Goal: Information Seeking & Learning: Learn about a topic

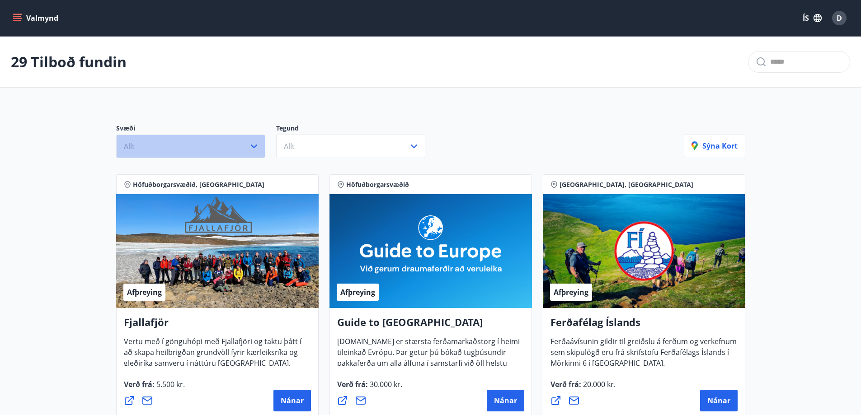
click at [253, 145] on icon "button" at bounding box center [254, 146] width 11 height 11
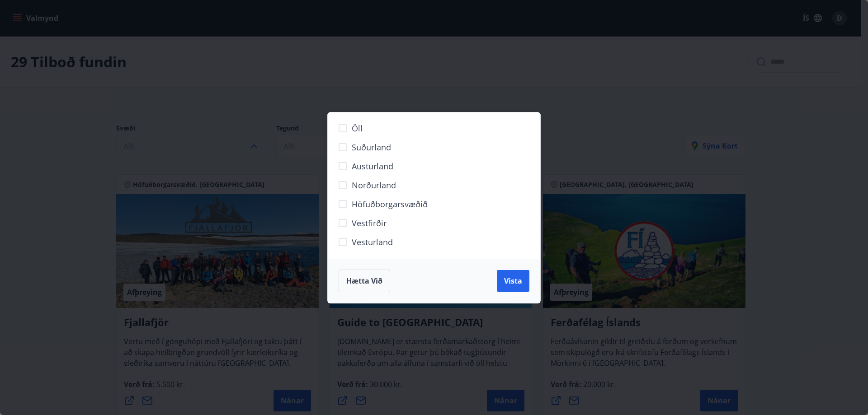
click at [374, 221] on span "Vestfirðir" at bounding box center [369, 223] width 35 height 12
click at [507, 277] on span "Vista" at bounding box center [513, 281] width 18 height 10
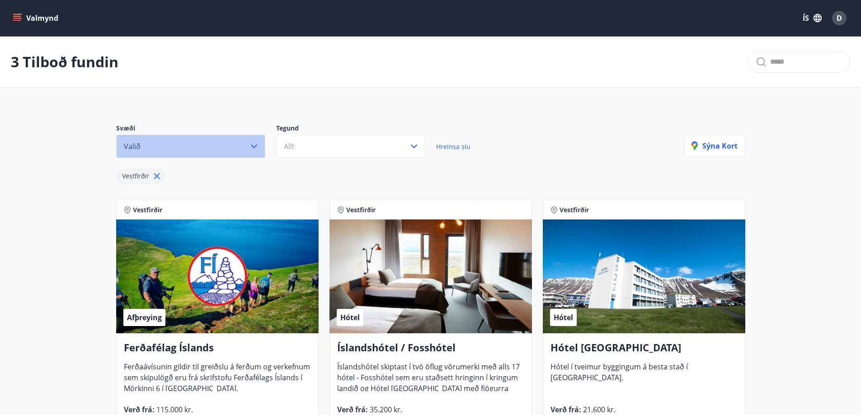
click at [255, 142] on icon "button" at bounding box center [254, 146] width 11 height 11
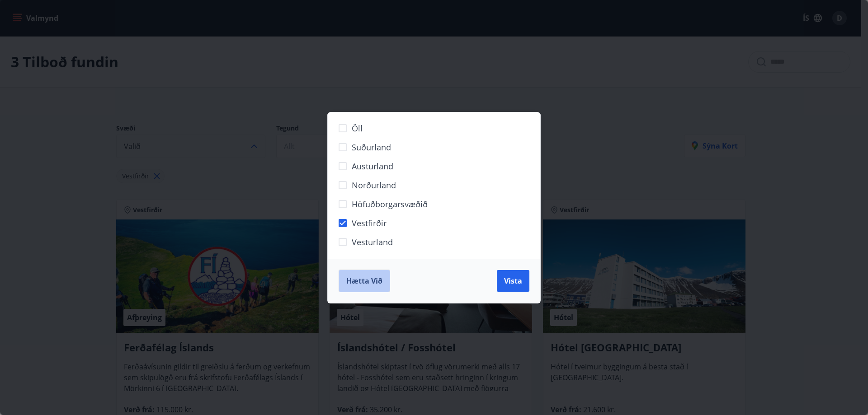
click at [381, 281] on span "Hætta við" at bounding box center [364, 281] width 36 height 10
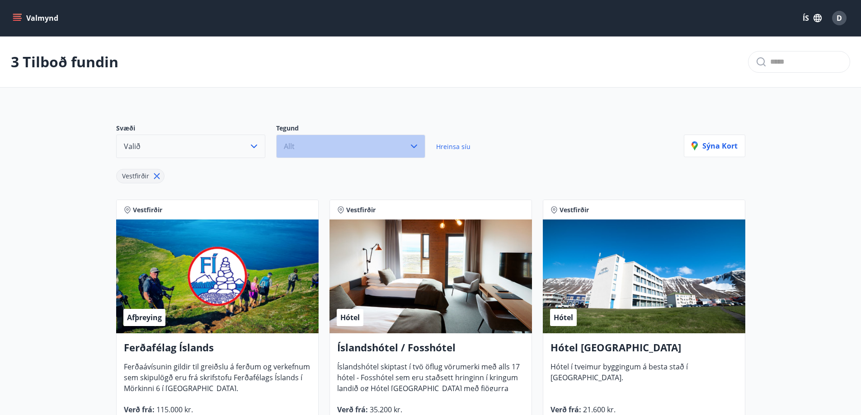
click at [411, 144] on icon "button" at bounding box center [413, 146] width 11 height 11
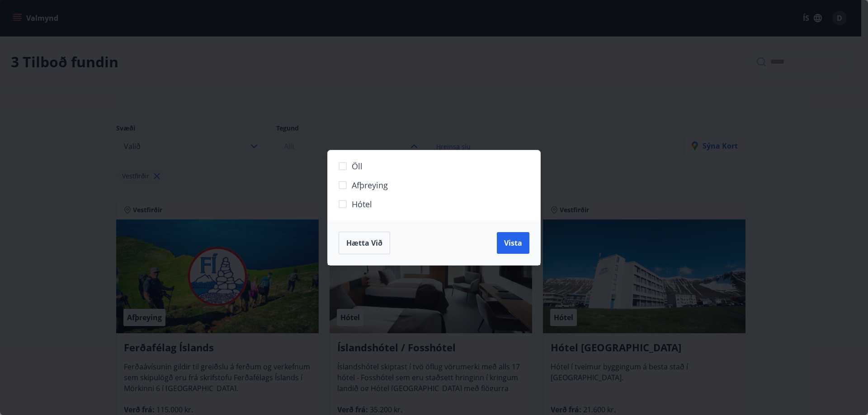
click at [352, 202] on span "Hótel" at bounding box center [362, 204] width 20 height 12
click at [515, 244] on span "Vista" at bounding box center [513, 243] width 18 height 10
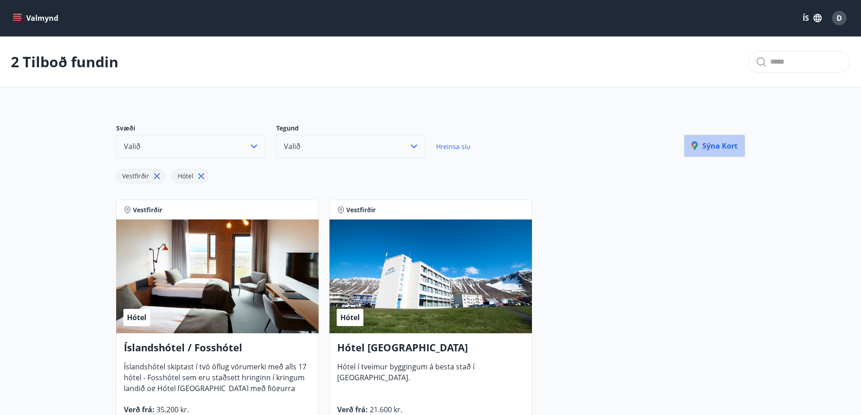
click at [731, 145] on p "Sýna kort" at bounding box center [714, 146] width 46 height 10
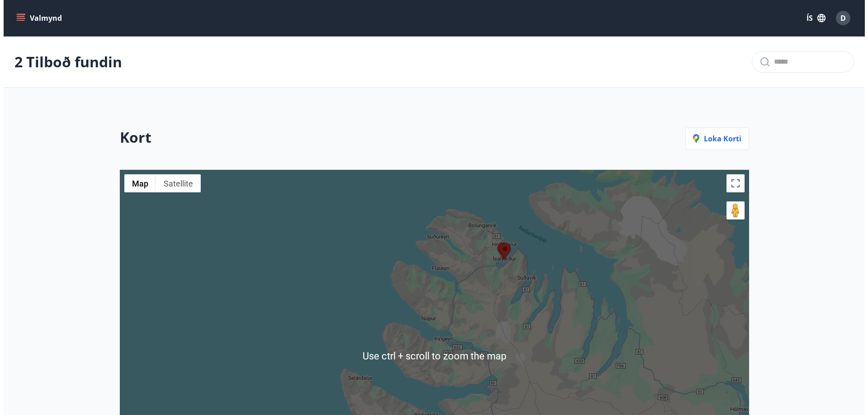
scroll to position [150, 0]
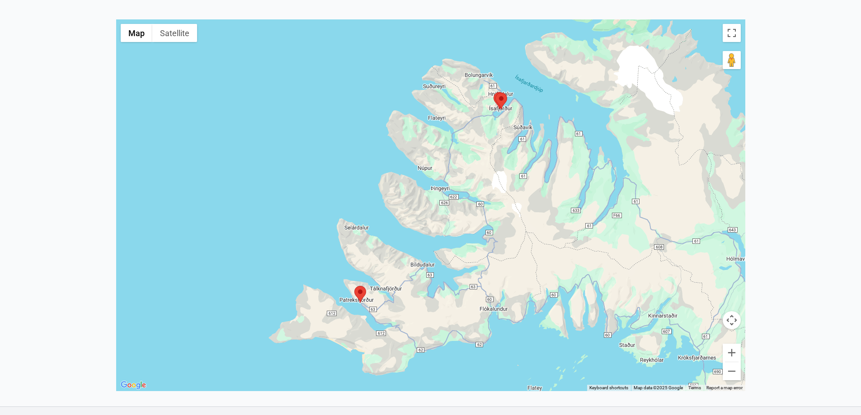
click at [354, 286] on area at bounding box center [354, 286] width 0 height 0
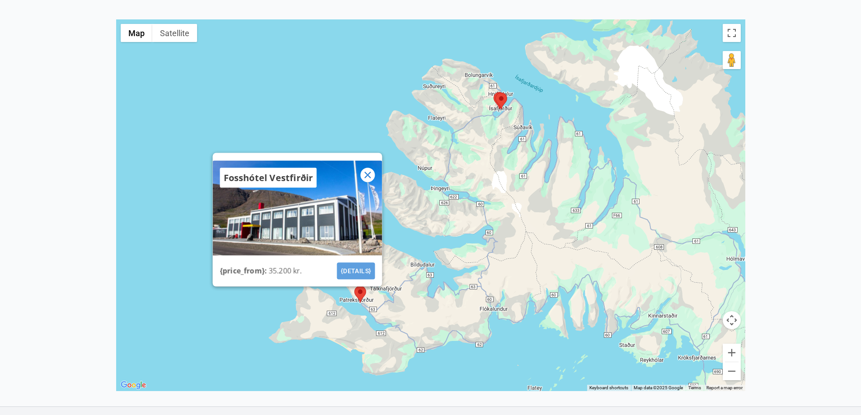
click at [351, 268] on button "{details}" at bounding box center [356, 271] width 38 height 17
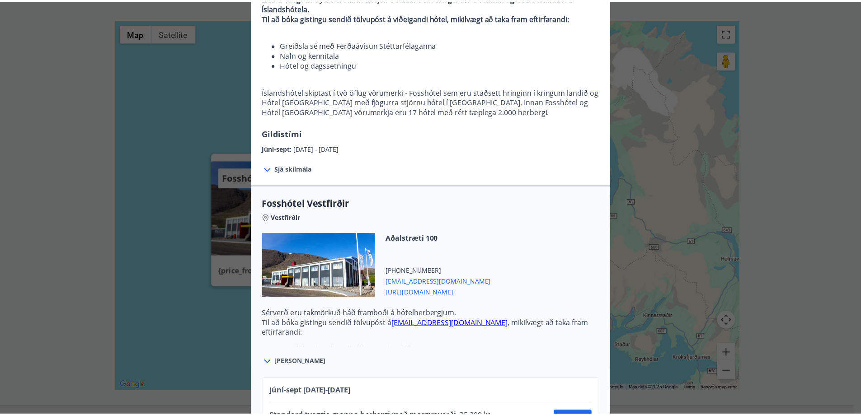
scroll to position [149, 0]
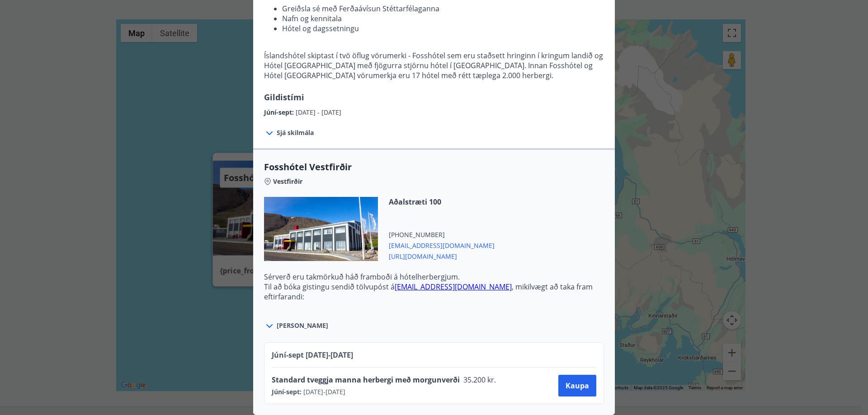
click at [805, 74] on div "Íslandshótel / Fosshótel Ekki er hægt að nýta Ferðaávísun fyrir bókanir sem eru…" at bounding box center [434, 65] width 868 height 415
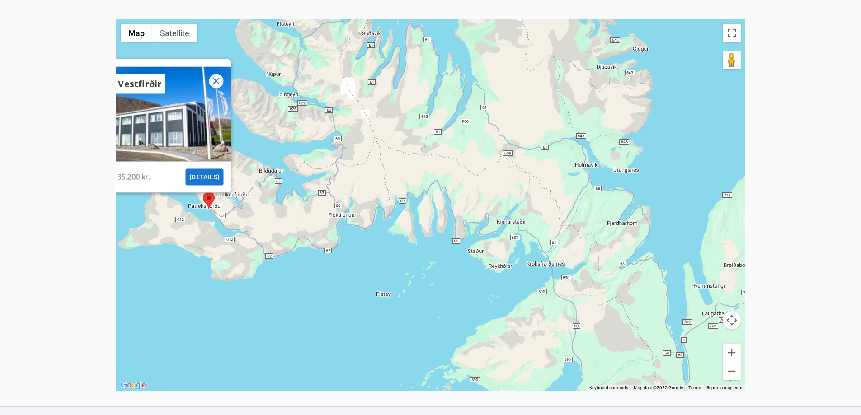
drag, startPoint x: 554, startPoint y: 245, endPoint x: 383, endPoint y: 136, distance: 202.4
click at [383, 136] on div "Fosshótel Vestfirðir {price_from} : 35.200 kr. {details}" at bounding box center [430, 205] width 629 height 372
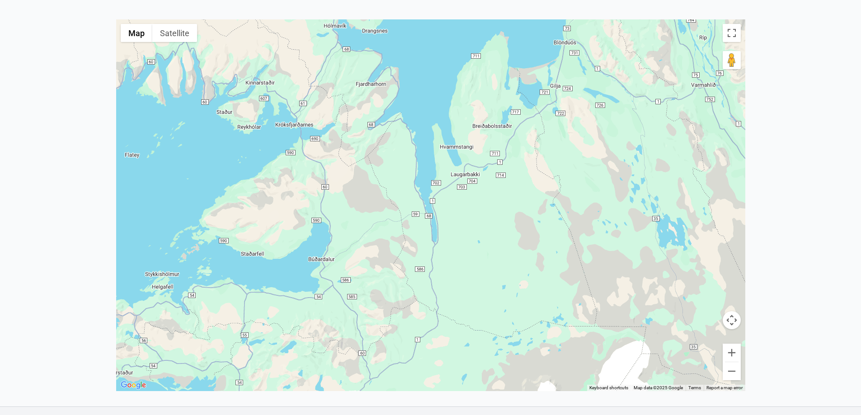
drag, startPoint x: 633, startPoint y: 303, endPoint x: 425, endPoint y: 190, distance: 237.4
click at [425, 190] on div "Fosshótel Vestfirðir {price_from} : 35.200 kr. {details}" at bounding box center [430, 205] width 629 height 372
click at [134, 32] on button "Map" at bounding box center [137, 33] width 32 height 18
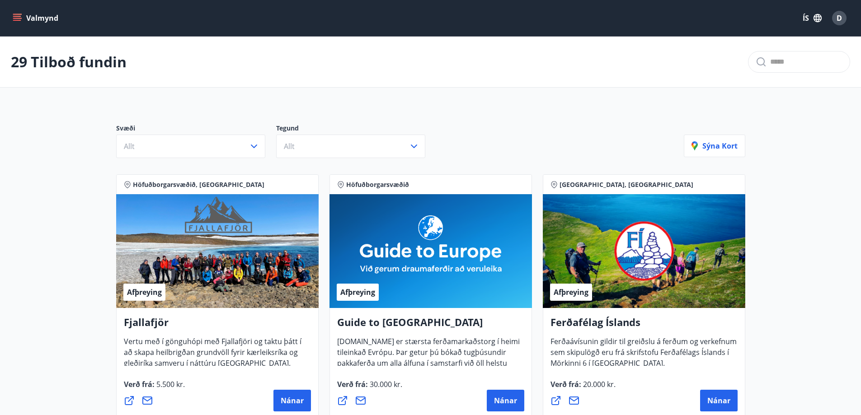
click at [39, 16] on button "Valmynd" at bounding box center [36, 18] width 51 height 16
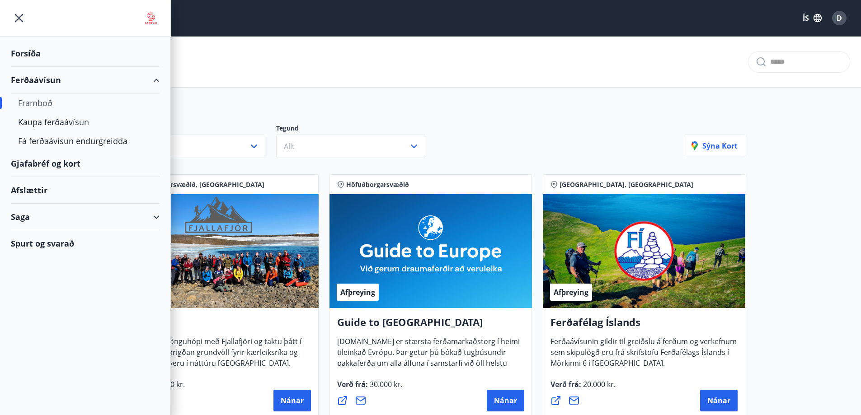
click at [154, 79] on div "Ferðaávísun" at bounding box center [85, 80] width 149 height 27
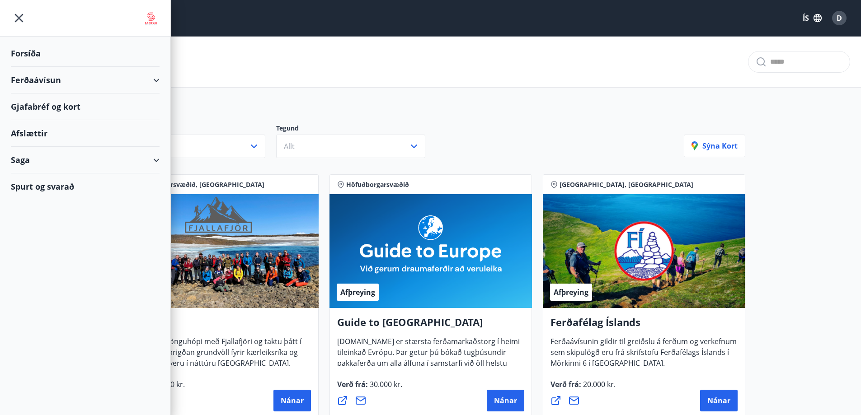
click at [154, 79] on div "Ferðaávísun" at bounding box center [85, 80] width 149 height 27
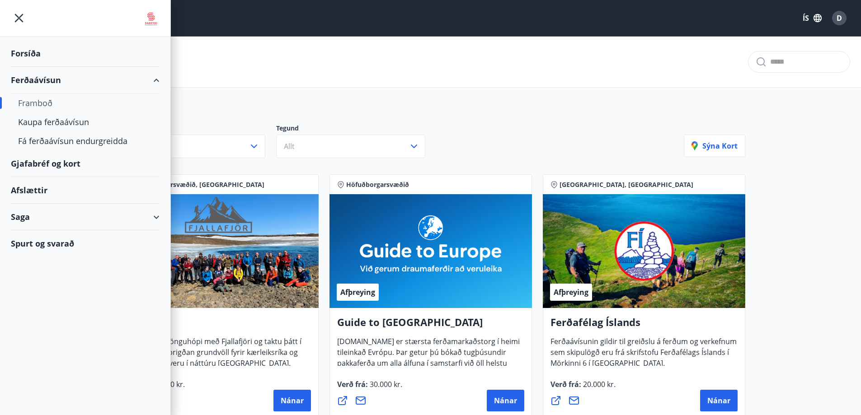
click at [39, 99] on div "Framboð" at bounding box center [85, 103] width 134 height 19
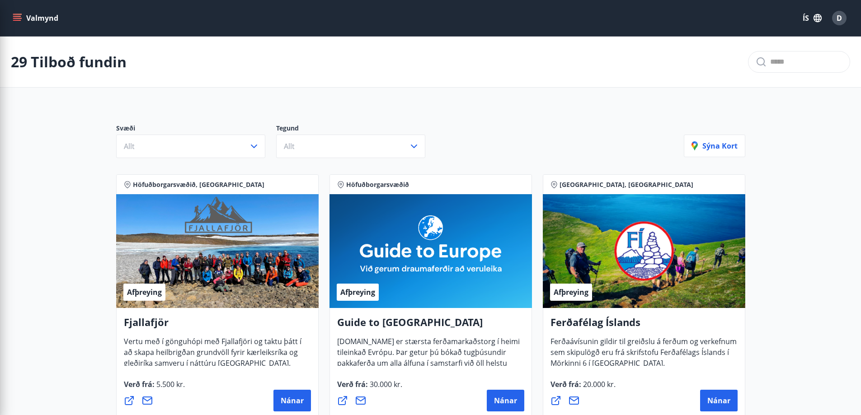
click at [754, 66] on div at bounding box center [799, 62] width 102 height 22
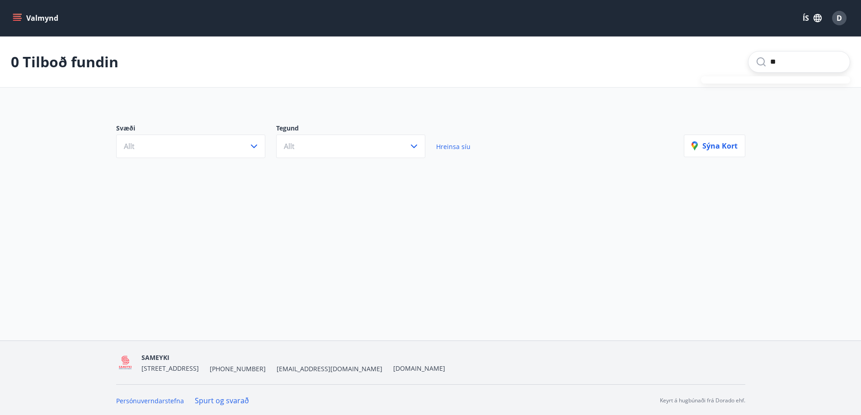
type input "*"
click at [770, 64] on input "text" at bounding box center [806, 62] width 72 height 14
type input "**********"
click at [18, 14] on icon "menu" at bounding box center [18, 14] width 10 height 1
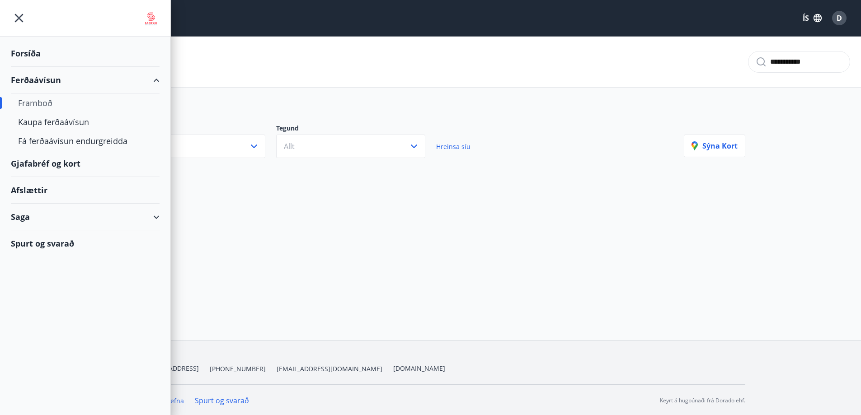
click at [38, 80] on div "Ferðaávísun" at bounding box center [85, 80] width 149 height 27
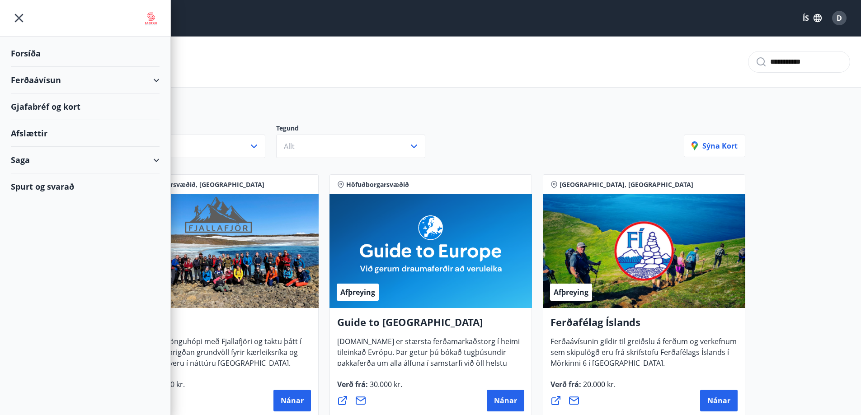
click at [60, 106] on div "Gjafabréf og kort" at bounding box center [85, 107] width 149 height 27
click at [158, 77] on div "Ferðaávísun" at bounding box center [85, 80] width 149 height 27
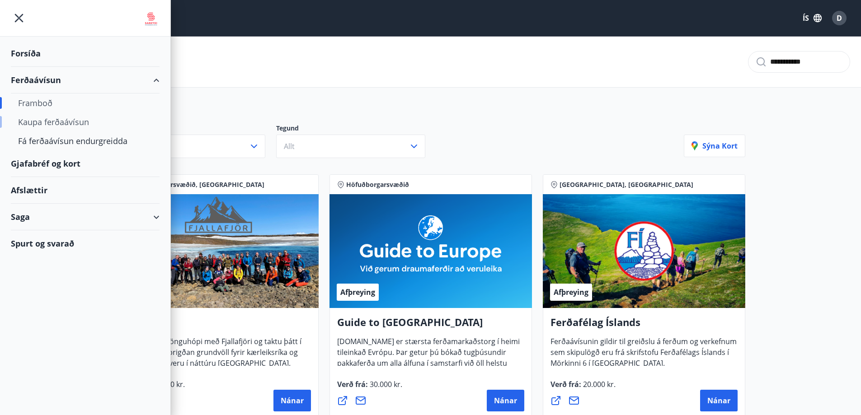
click at [68, 122] on div "Kaupa ferðaávísun" at bounding box center [85, 122] width 134 height 19
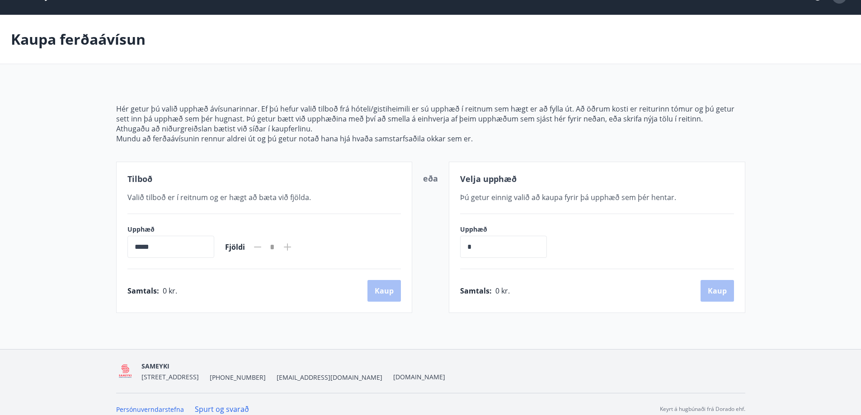
scroll to position [32, 0]
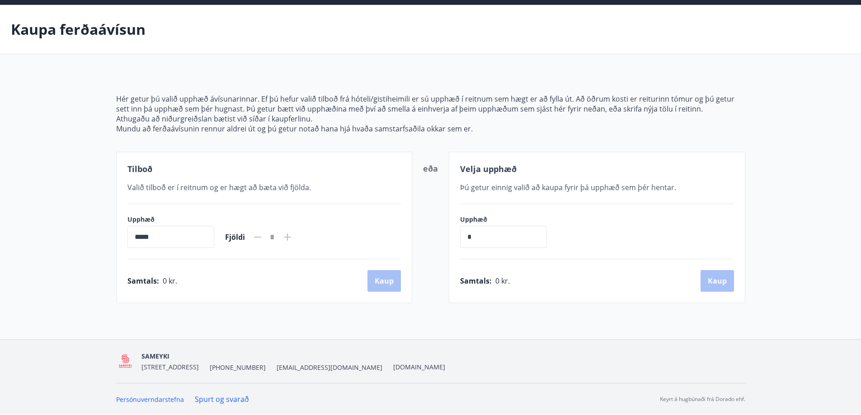
click at [228, 399] on link "Spurt og svarað" at bounding box center [222, 399] width 54 height 10
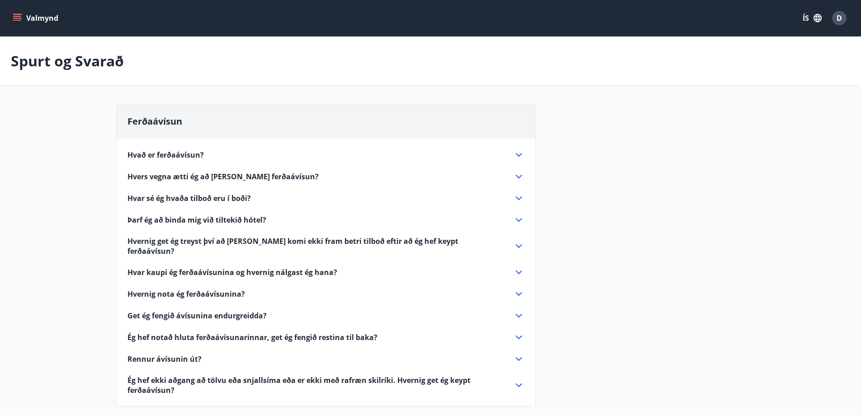
click at [518, 289] on icon at bounding box center [518, 294] width 11 height 11
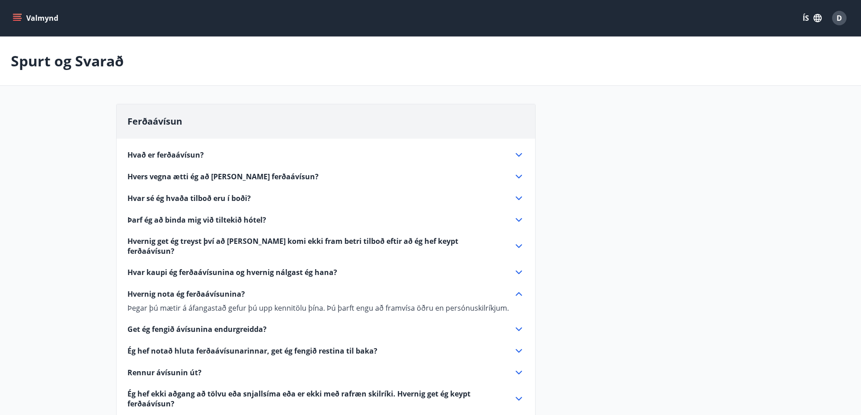
click at [519, 346] on icon at bounding box center [518, 351] width 11 height 11
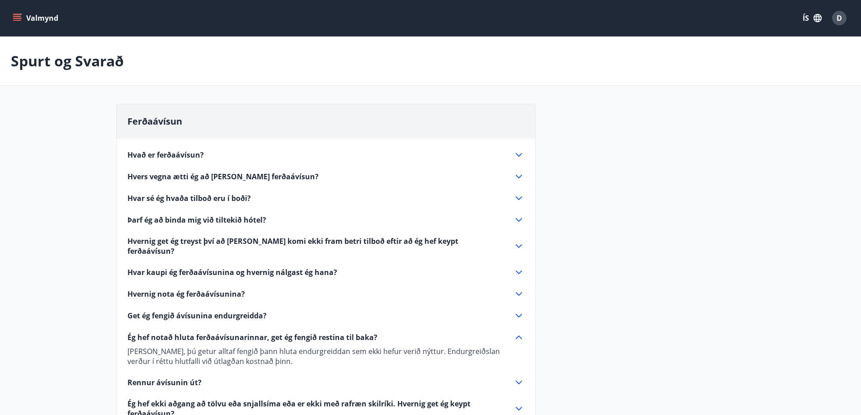
click at [519, 377] on icon at bounding box center [518, 382] width 11 height 11
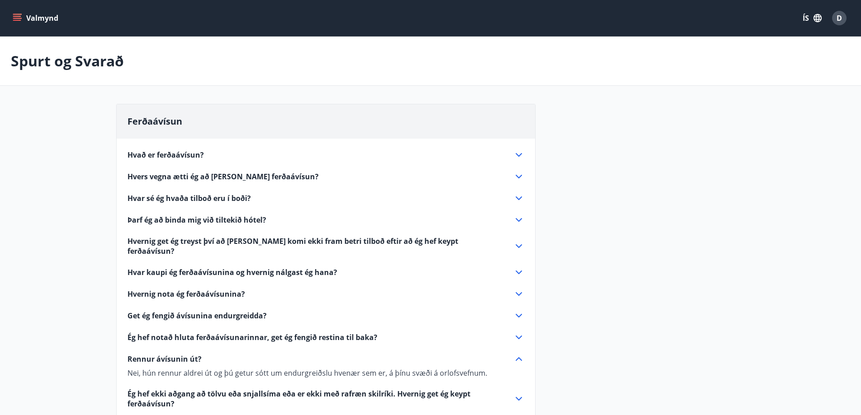
click at [423, 389] on span "Ég hef ekki aðgang að tölvu eða snjallsíma eða er ekki með rafræn skilríki. Hve…" at bounding box center [314, 399] width 375 height 20
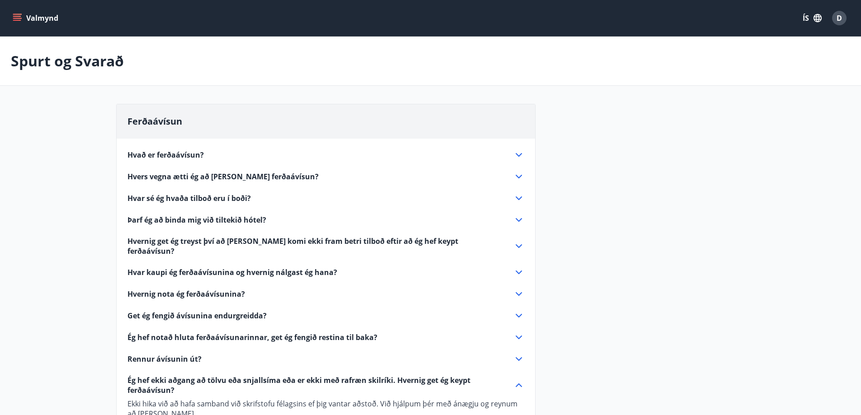
click at [519, 151] on icon at bounding box center [518, 155] width 11 height 11
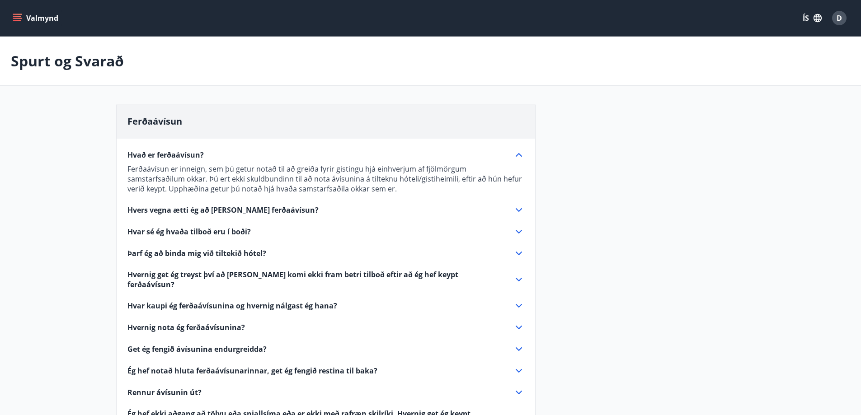
click at [519, 206] on icon at bounding box center [518, 210] width 11 height 11
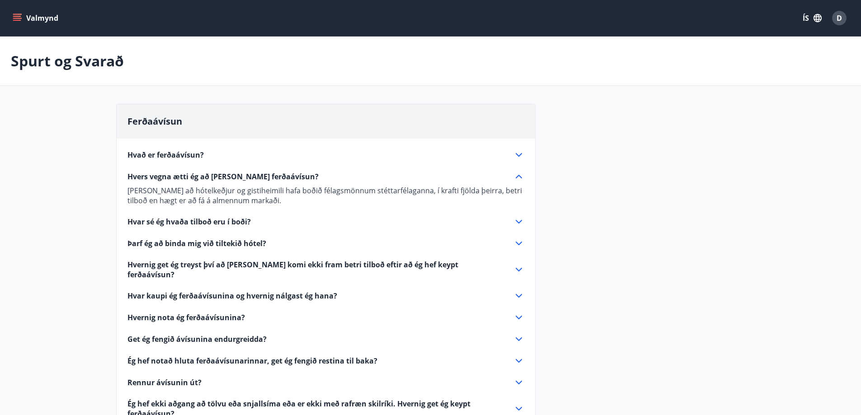
click at [517, 220] on icon at bounding box center [518, 221] width 11 height 11
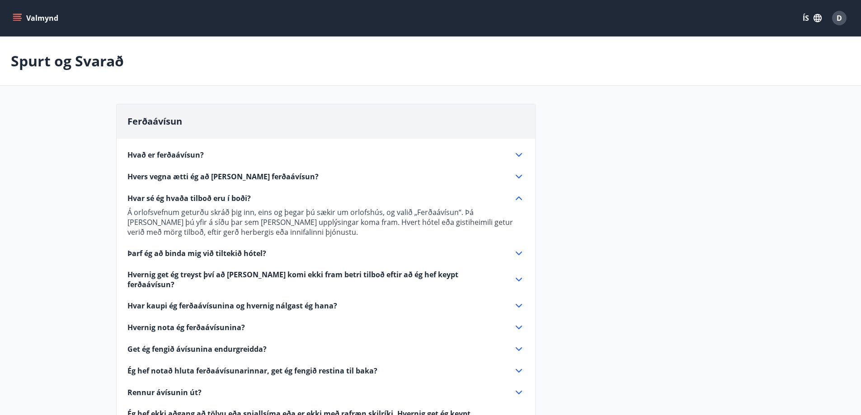
click at [516, 300] on icon at bounding box center [518, 305] width 11 height 11
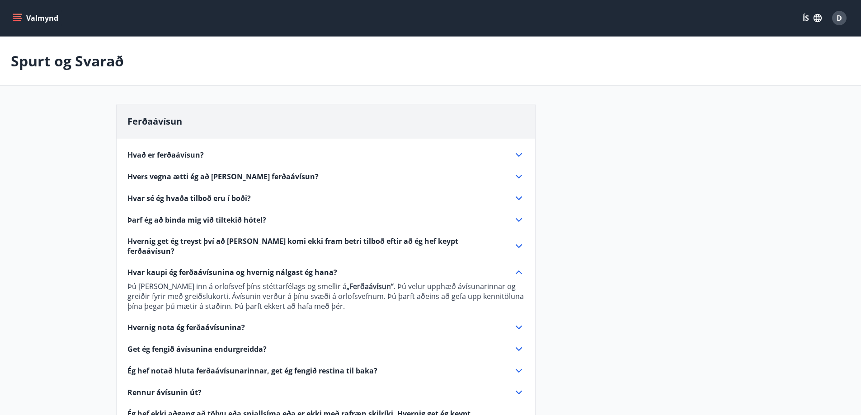
click at [43, 15] on button "Valmynd" at bounding box center [36, 18] width 51 height 16
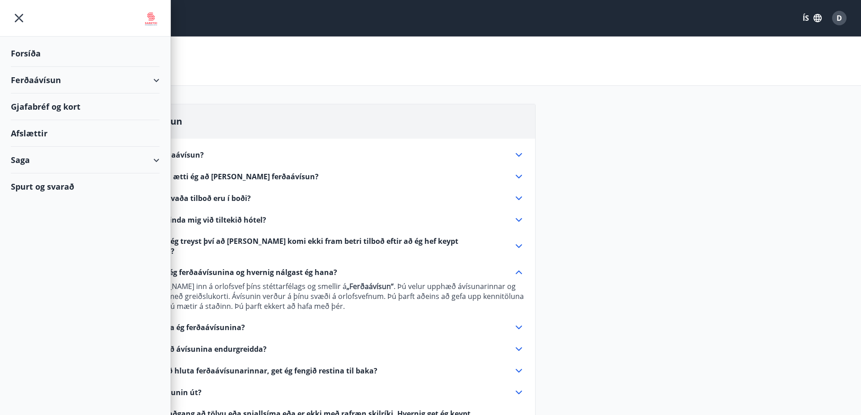
click at [45, 77] on div "Ferðaávísun" at bounding box center [85, 80] width 149 height 27
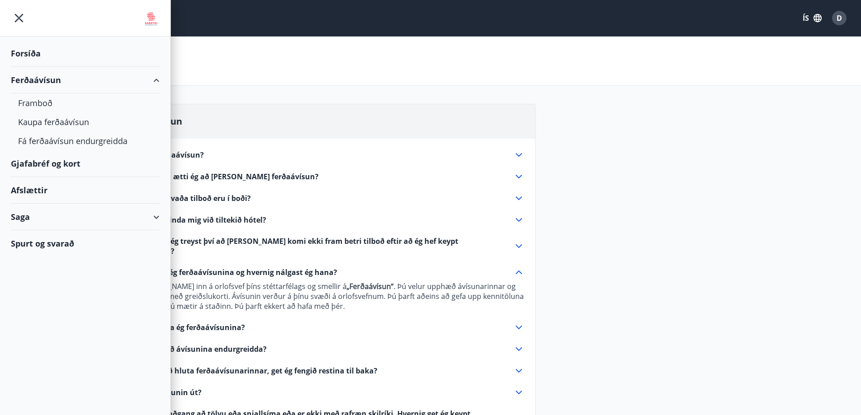
click at [22, 214] on div "Saga" at bounding box center [85, 217] width 149 height 27
click at [41, 239] on div "Ferðaávísun" at bounding box center [85, 239] width 134 height 19
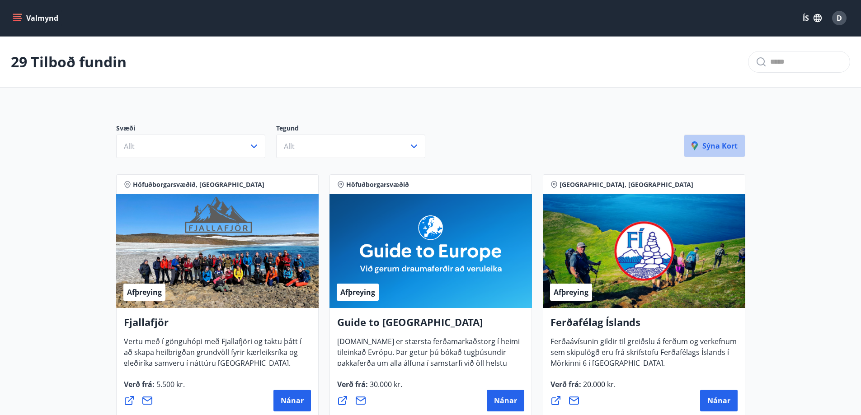
click at [716, 145] on p "Sýna kort" at bounding box center [714, 146] width 46 height 10
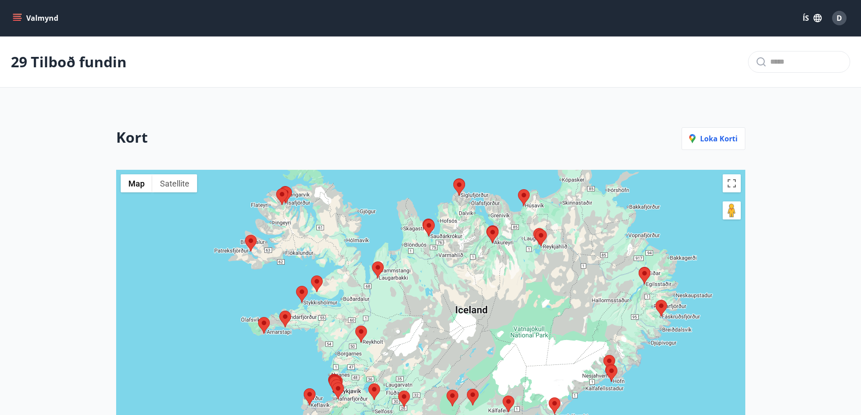
drag, startPoint x: 390, startPoint y: 363, endPoint x: 415, endPoint y: 333, distance: 39.1
click at [415, 333] on div at bounding box center [430, 356] width 629 height 372
click at [381, 272] on div at bounding box center [378, 270] width 12 height 17
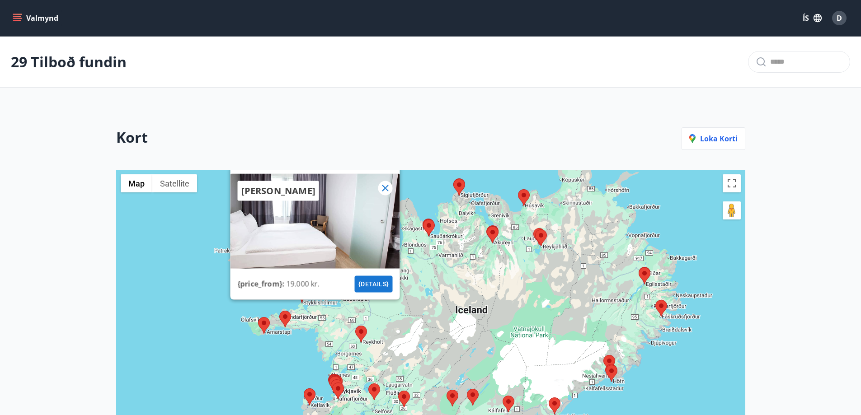
click at [185, 301] on div "Hótel Laugarbakki {price_from} : 19.000 kr. {details}" at bounding box center [430, 356] width 629 height 372
click at [165, 225] on div "Hótel Laugarbakki {price_from} : 19.000 kr. {details}" at bounding box center [430, 356] width 629 height 372
click at [386, 188] on icon at bounding box center [385, 188] width 6 height 6
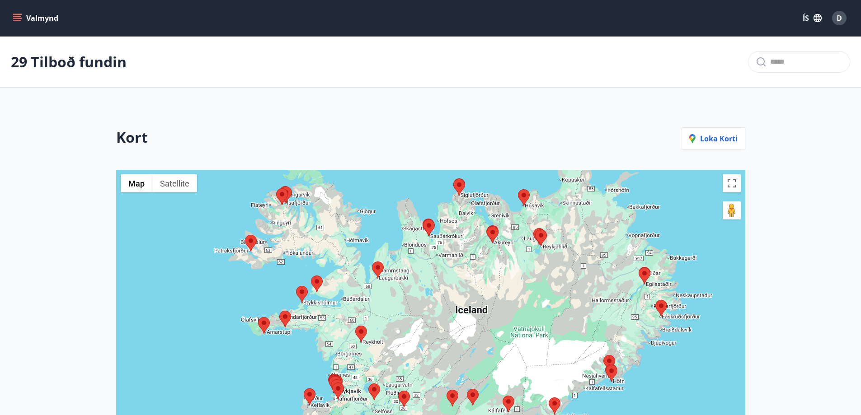
click at [245, 235] on area at bounding box center [245, 235] width 0 height 0
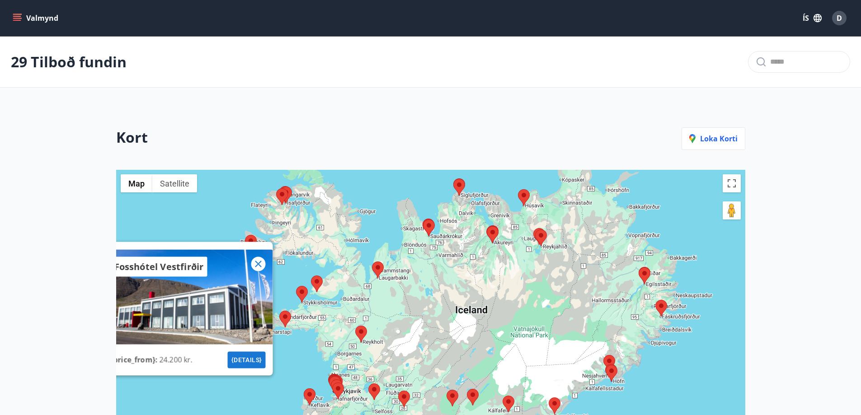
click at [196, 323] on div "Fosshótel Vestfirðir" at bounding box center [187, 296] width 169 height 95
click at [247, 360] on button "{details}" at bounding box center [246, 360] width 38 height 17
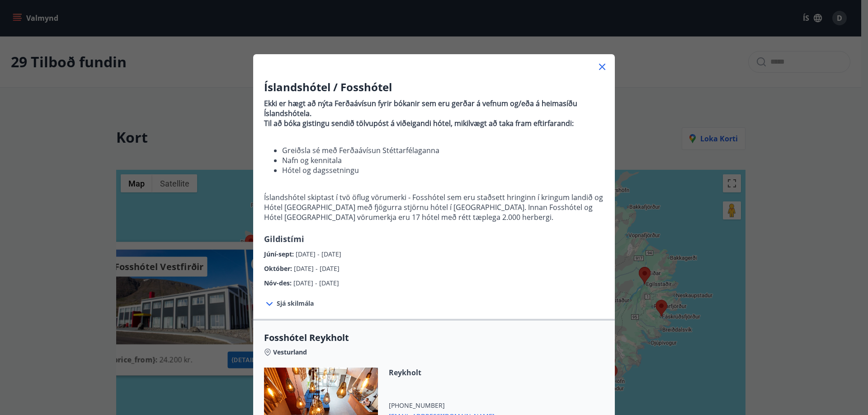
click at [596, 63] on icon at bounding box center [601, 66] width 11 height 11
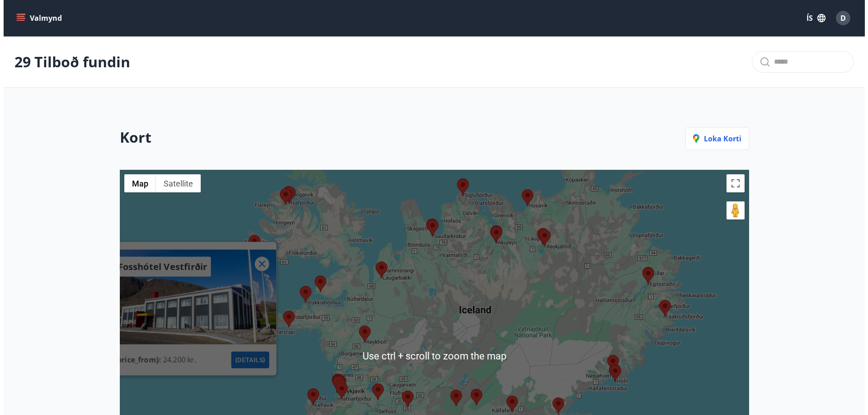
scroll to position [75, 0]
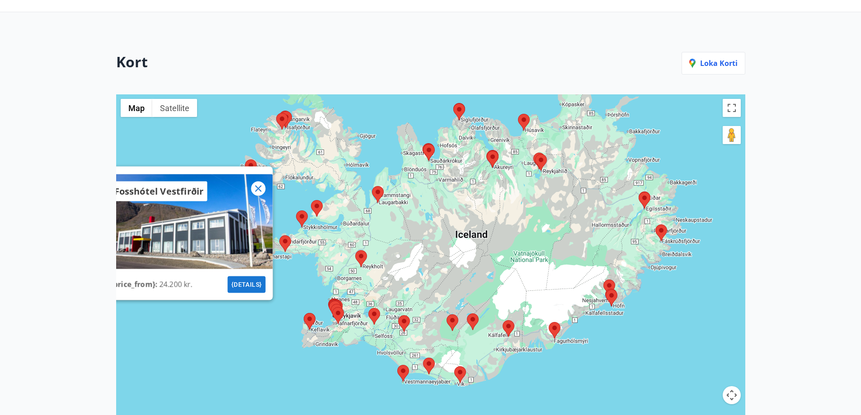
click at [372, 186] on area at bounding box center [372, 186] width 0 height 0
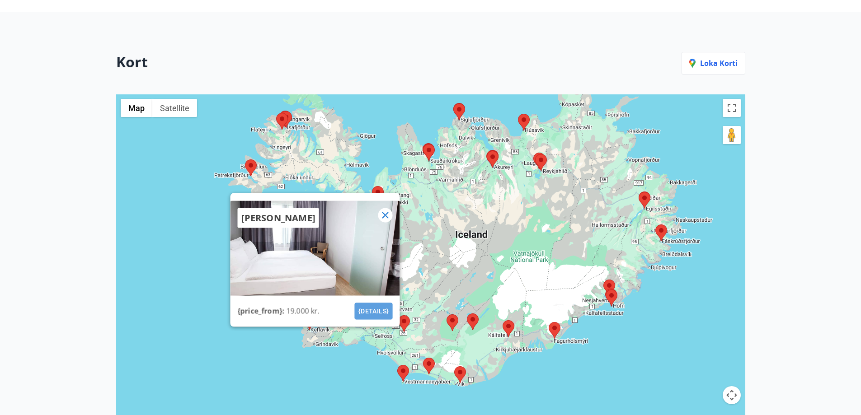
click at [370, 313] on button "{details}" at bounding box center [373, 311] width 38 height 17
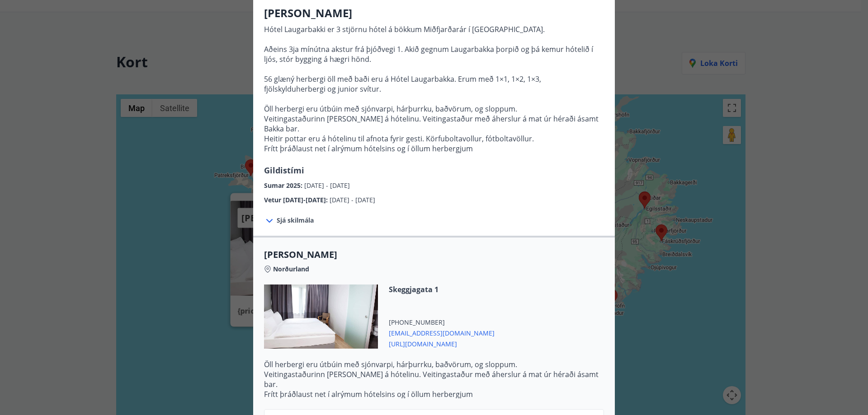
scroll to position [130, 0]
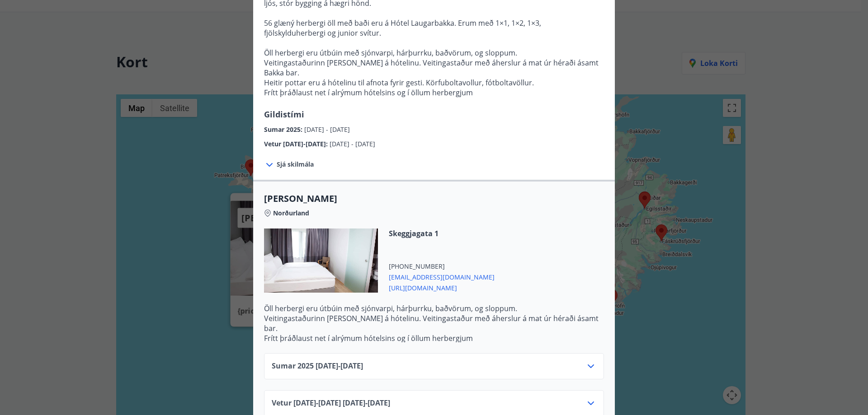
click at [585, 361] on icon at bounding box center [590, 366] width 11 height 11
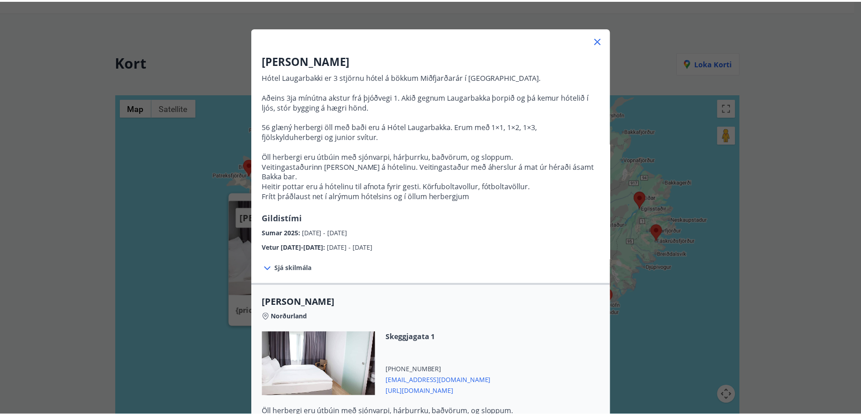
scroll to position [0, 0]
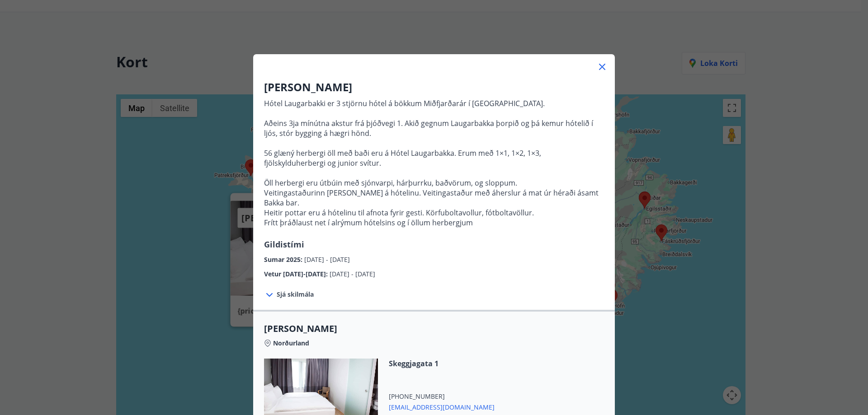
click at [596, 68] on icon at bounding box center [601, 66] width 11 height 11
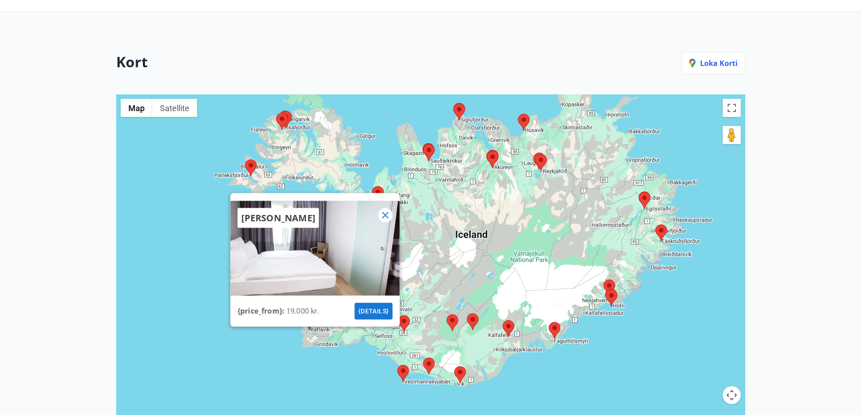
click at [386, 213] on icon at bounding box center [385, 215] width 11 height 11
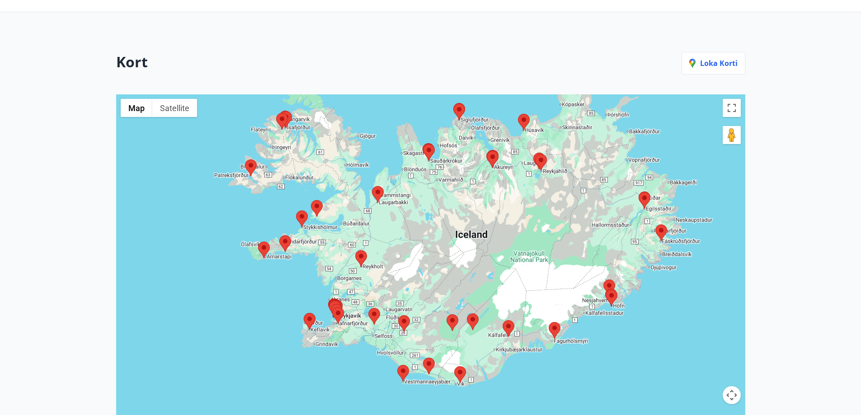
click at [311, 200] on area at bounding box center [311, 200] width 0 height 0
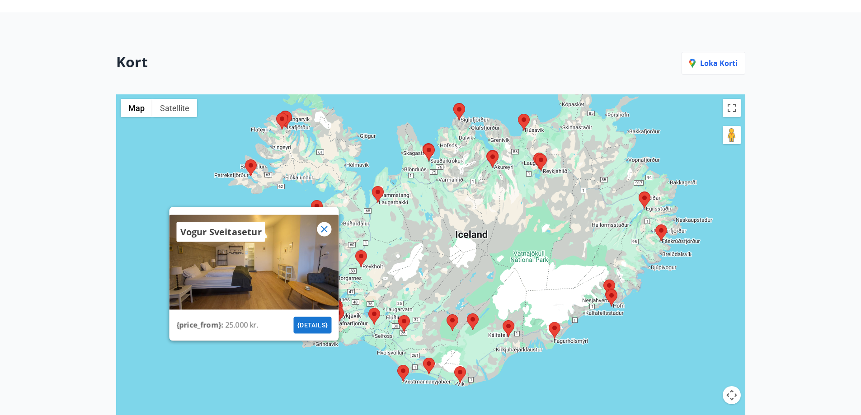
click at [427, 224] on div "Vogur Sveitasetur {price_from} : 25.000 kr. {details}" at bounding box center [430, 280] width 629 height 372
click at [323, 227] on icon at bounding box center [324, 229] width 6 height 6
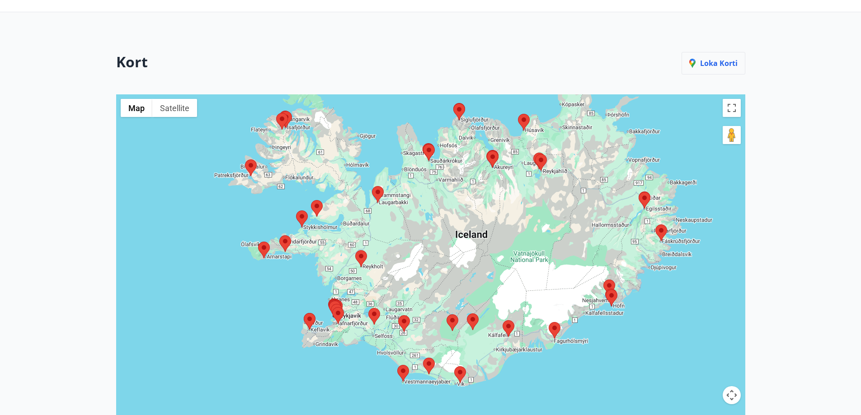
click at [709, 66] on p "Loka korti" at bounding box center [713, 63] width 48 height 10
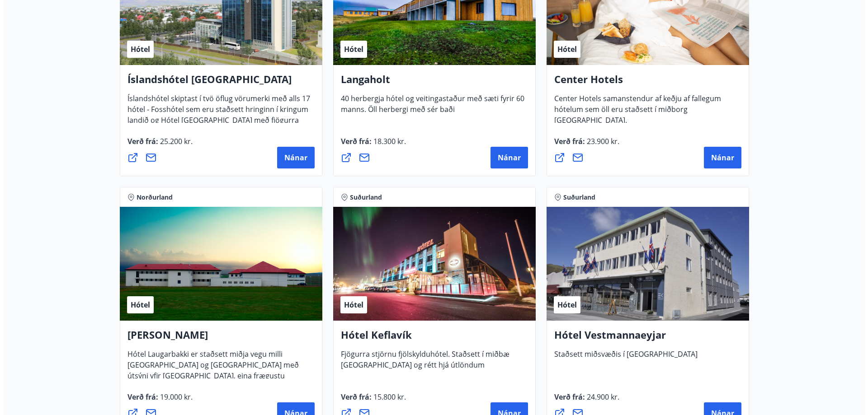
scroll to position [2109, 0]
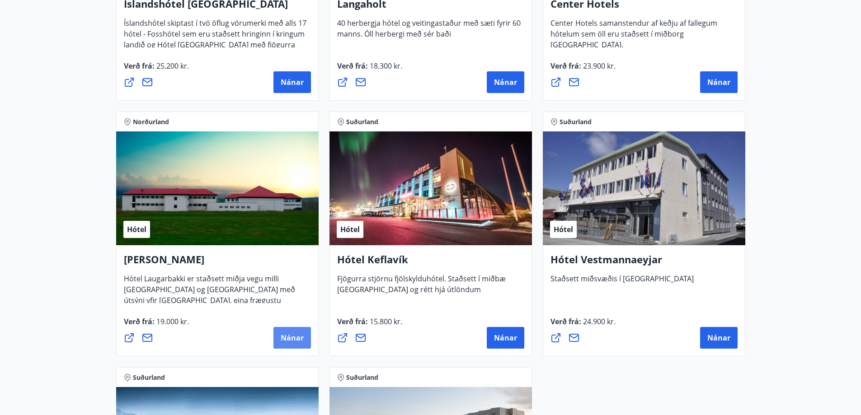
click at [287, 340] on span "Nánar" at bounding box center [292, 338] width 23 height 10
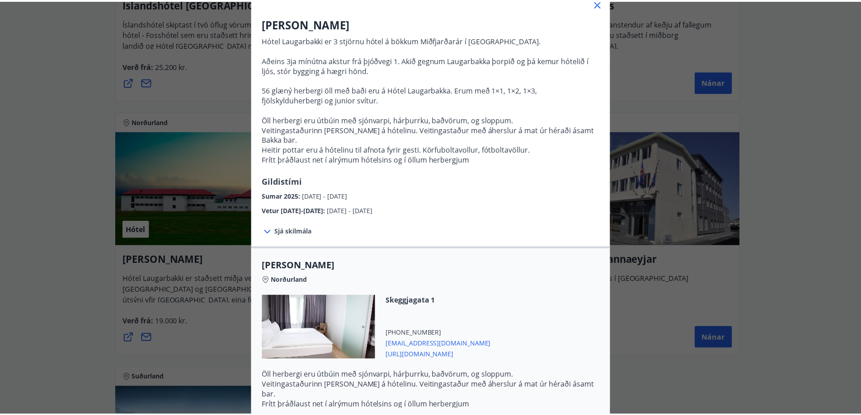
scroll to position [130, 0]
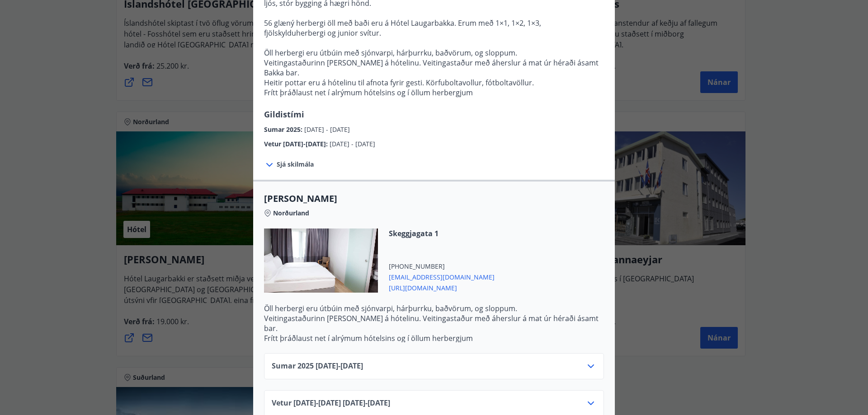
click at [805, 43] on div "Hótel Laugarbakki Hótel Laugarbakki er 3 stjörnu hótel á bökkum Miðfjarðarár í …" at bounding box center [434, 77] width 868 height 415
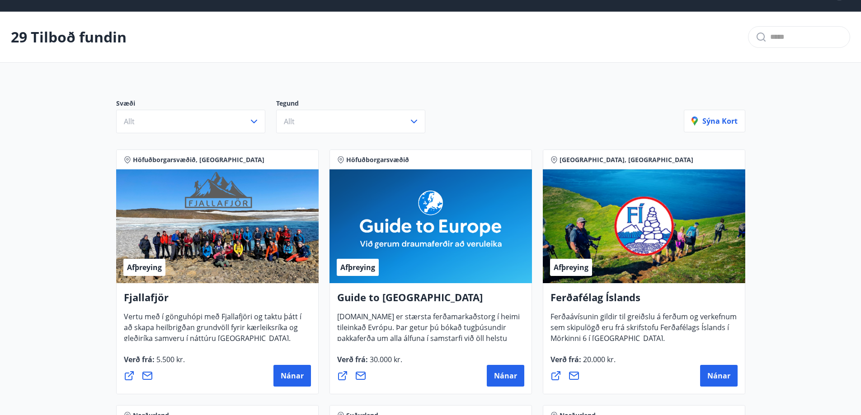
scroll to position [0, 0]
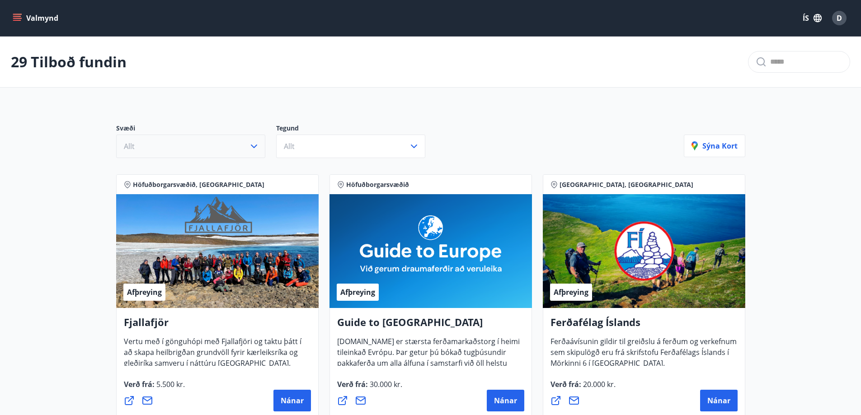
click at [256, 141] on button "Allt" at bounding box center [190, 146] width 149 height 23
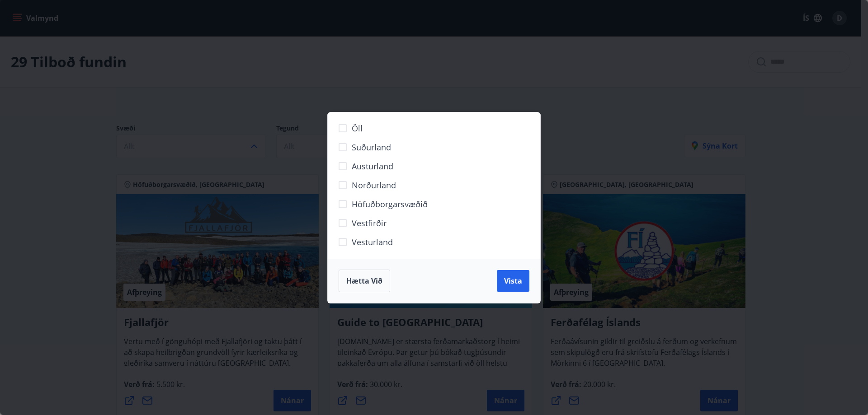
drag, startPoint x: 719, startPoint y: 80, endPoint x: 698, endPoint y: 93, distance: 24.3
click at [716, 82] on div "Öll Suðurland Austurland Norðurland Höfuðborgarsvæðið Vestfirðir Vesturland Hæt…" at bounding box center [434, 207] width 868 height 415
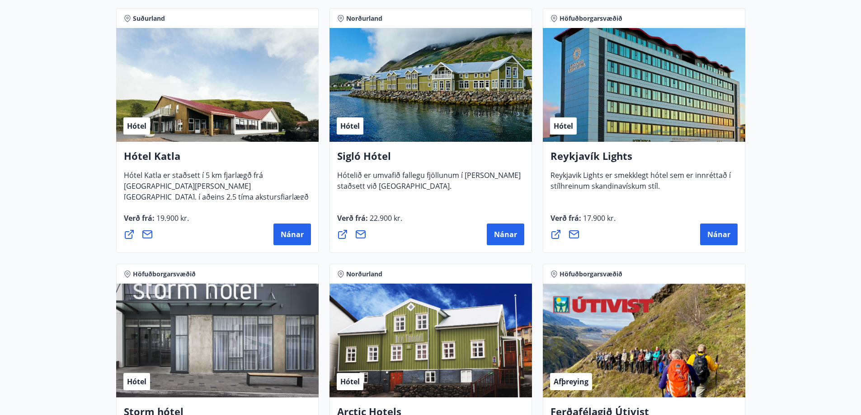
scroll to position [828, 0]
